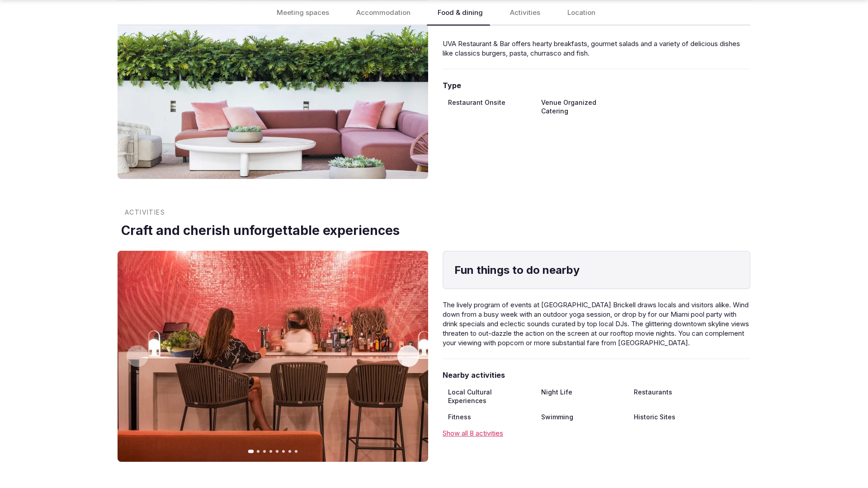
scroll to position [1799, 0]
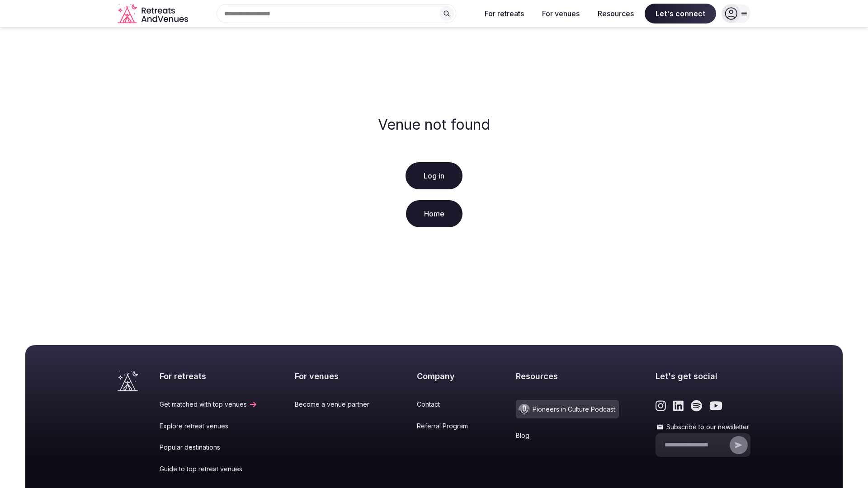
scroll to position [113, 0]
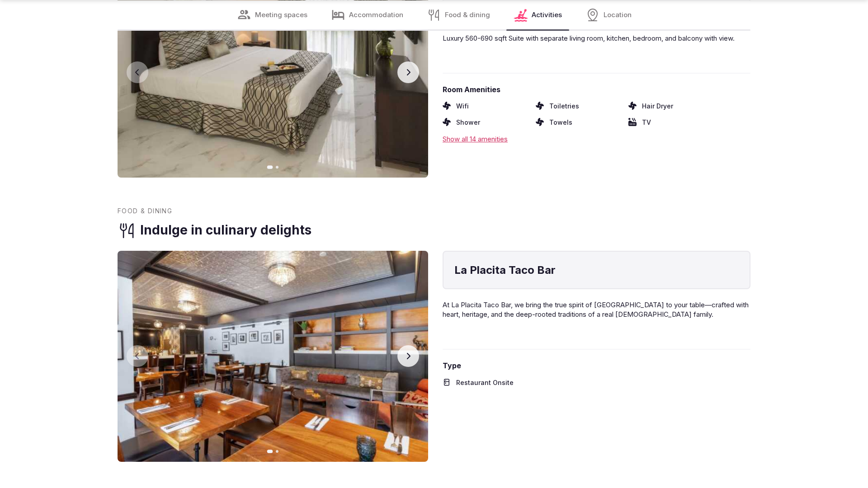
scroll to position [1819, 0]
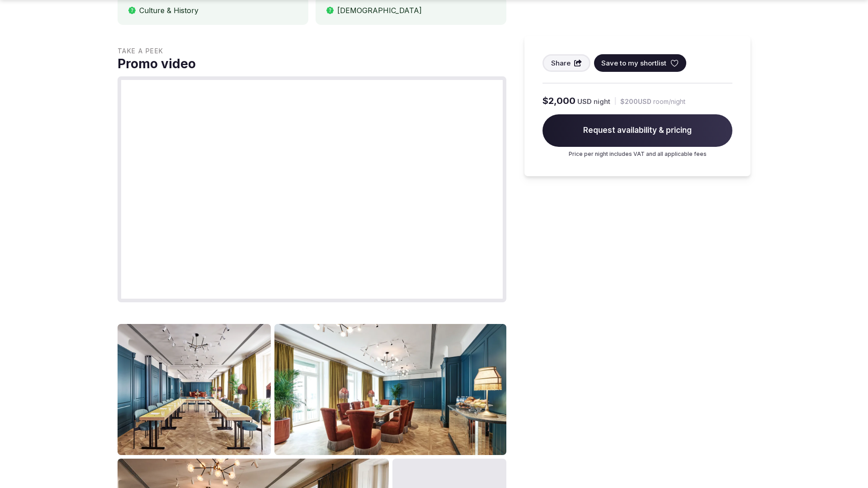
scroll to position [1381, 0]
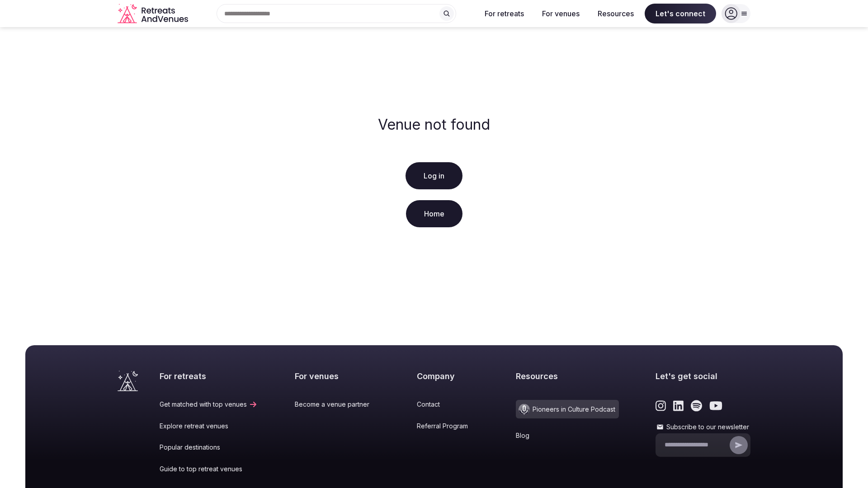
scroll to position [113, 0]
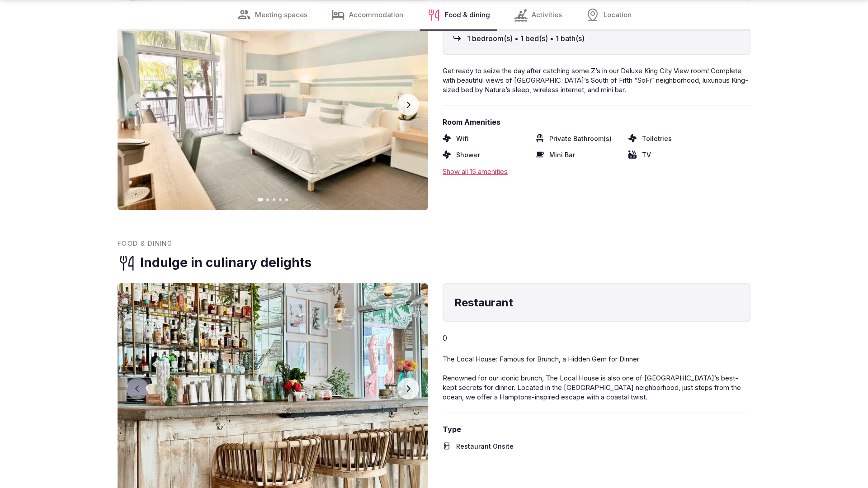
scroll to position [1819, 0]
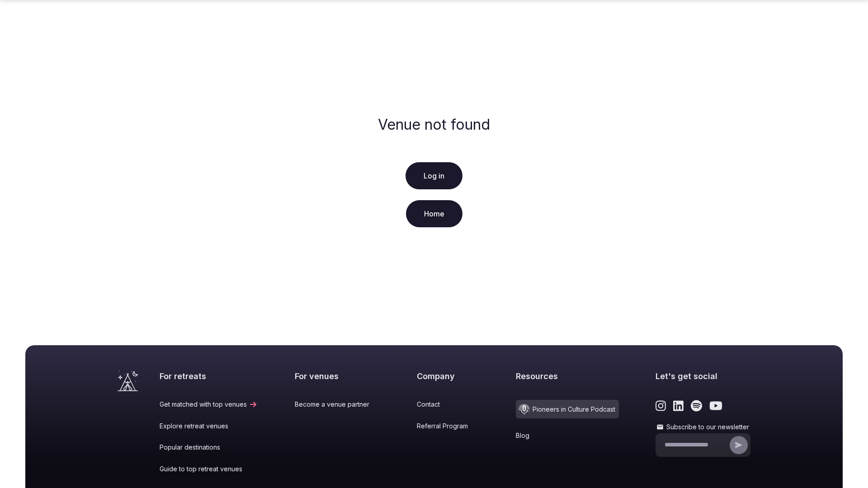
scroll to position [113, 0]
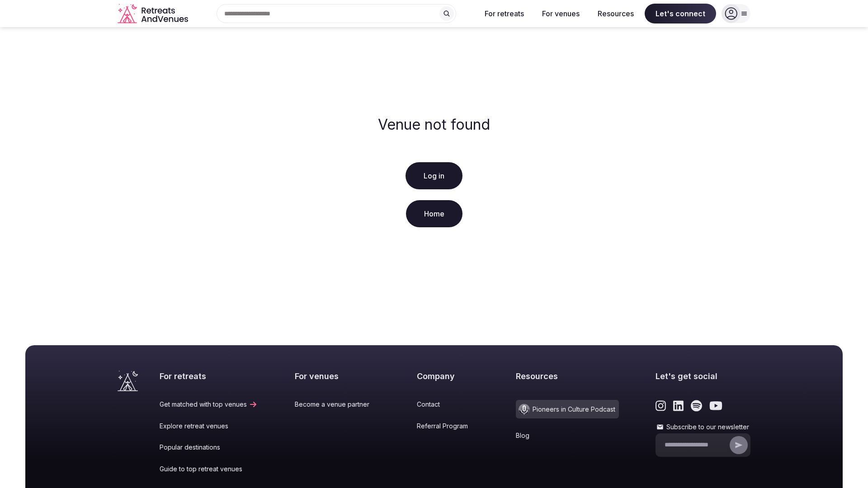
scroll to position [113, 0]
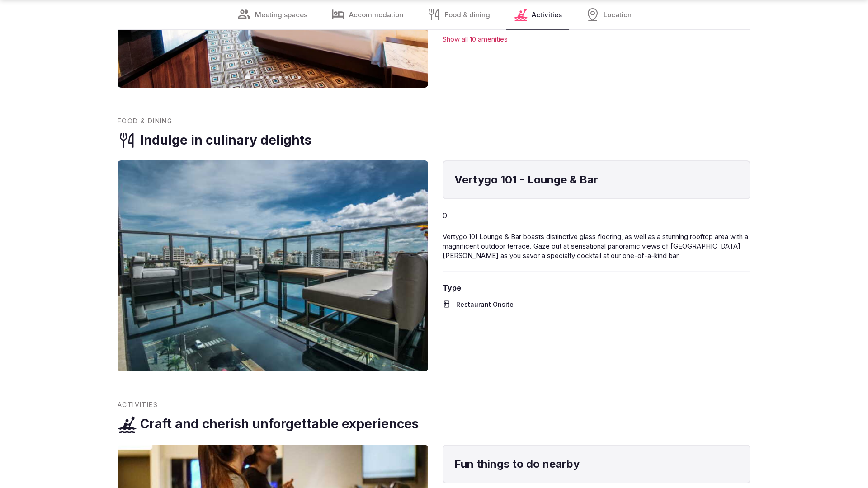
scroll to position [1789, 0]
